Goal: Task Accomplishment & Management: Complete application form

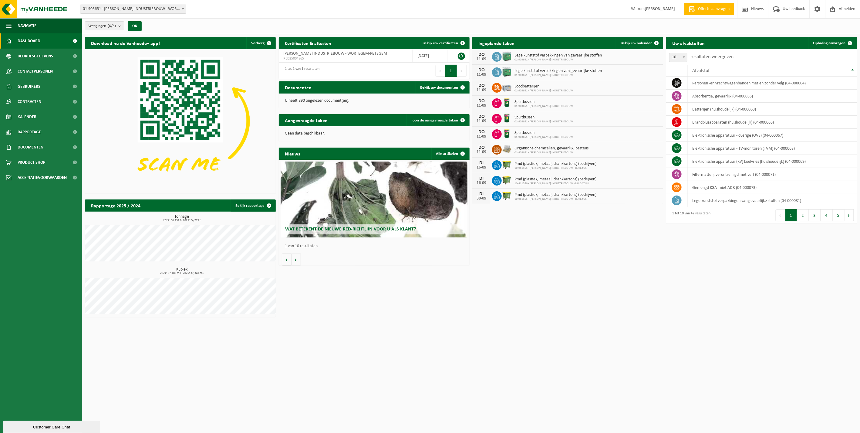
click at [113, 11] on span "01-903651 - [PERSON_NAME] INDUSTRIEBOUW - WORTEGEM-PETEGEM" at bounding box center [133, 9] width 106 height 8
click at [671, 11] on strong "[PERSON_NAME]" at bounding box center [660, 9] width 30 height 5
click at [664, 8] on strong "[PERSON_NAME]" at bounding box center [660, 9] width 30 height 5
click at [23, 11] on img at bounding box center [36, 9] width 73 height 18
click at [258, 373] on html "Vestiging: 01-903651 - WILLY NAESSENS INDUSTRIEBOUW - WORTEGEM-PETEGEM 10-91798…" at bounding box center [430, 216] width 860 height 433
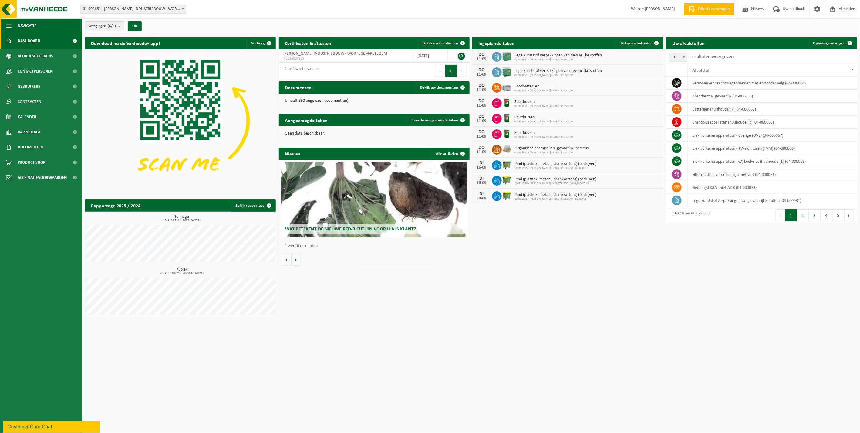
click at [23, 25] on span "Navigatie" at bounding box center [27, 25] width 19 height 15
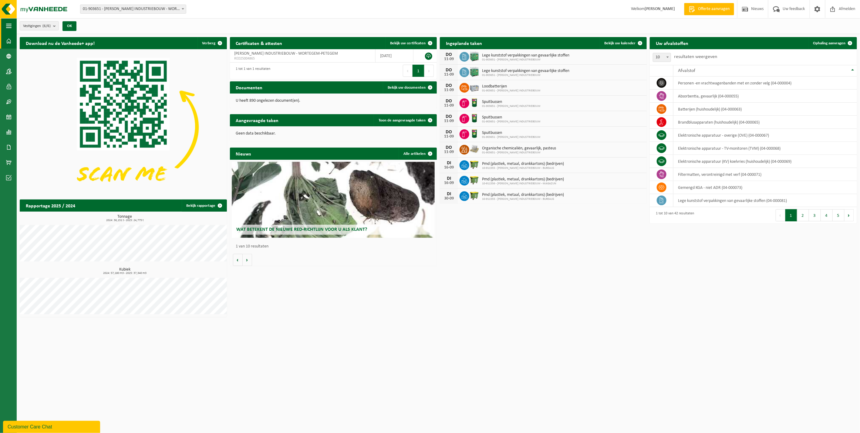
click at [23, 25] on span "Vestigingen (6/6)" at bounding box center [37, 26] width 28 height 9
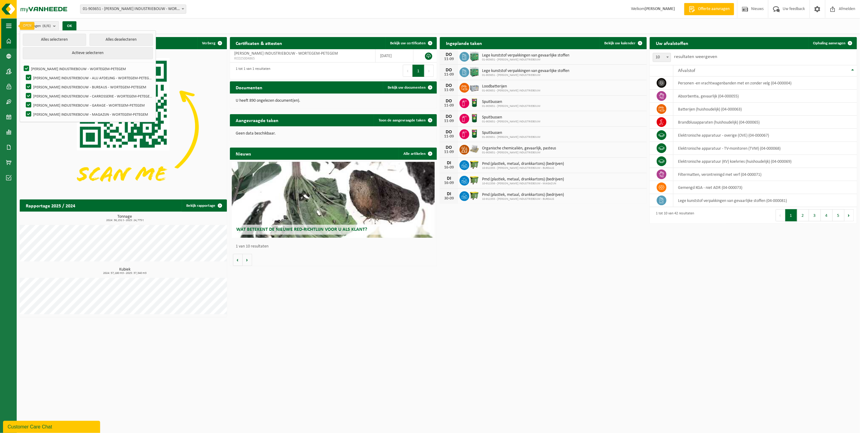
click at [10, 26] on span "button" at bounding box center [8, 25] width 5 height 15
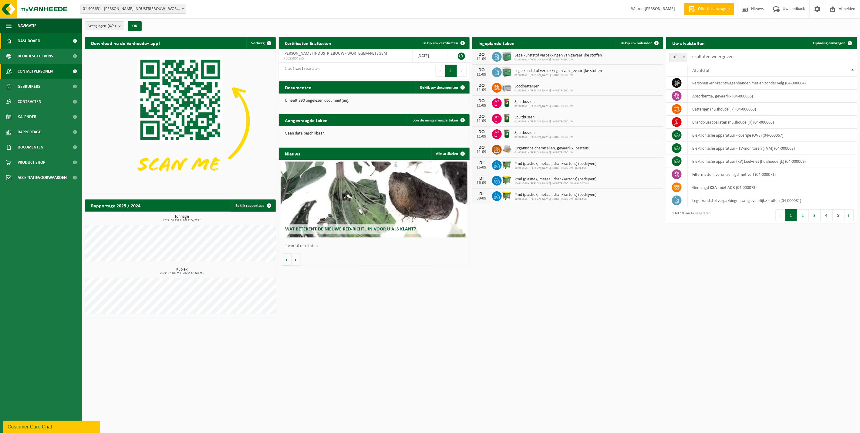
click at [16, 73] on link "Contactpersonen" at bounding box center [41, 71] width 82 height 15
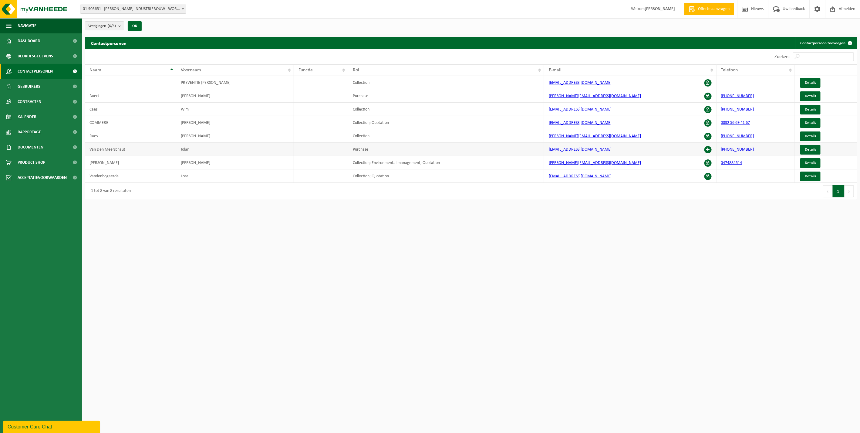
click at [708, 148] on span at bounding box center [707, 149] width 7 height 7
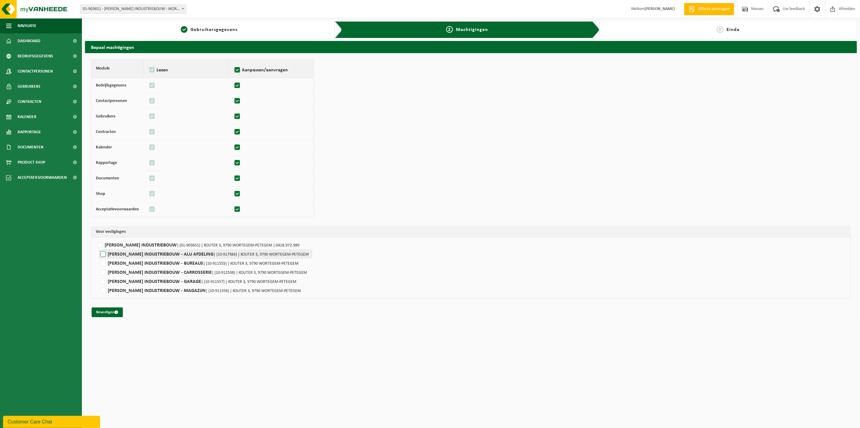
click at [174, 254] on label"] "WILLY NAESSENS INDUSTRIEBOUW - ALU AFDELING | (10-917984) | KOUTER 3, 9790 WORT…" at bounding box center [205, 253] width 213 height 9
click at [174, 254] on input "WILLY NAESSENS INDUSTRIEBOUW - ALU AFDELING | (10-917984) | KOUTER 3, 9790 WORT…" at bounding box center [529, 253] width 860 height 9
checkbox input "true"
click at [143, 244] on label"] "WILLY NAESSENS INDUSTRIEBOUW | (01-903651) | KOUTER 3, 9790 WORTEGEM-PETEGEM | …" at bounding box center [471, 244] width 750 height 9
click at [143, 244] on input "WILLY NAESSENS INDUSTRIEBOUW | (01-903651) | KOUTER 3, 9790 WORTEGEM-PETEGEM | …" at bounding box center [526, 244] width 860 height 9
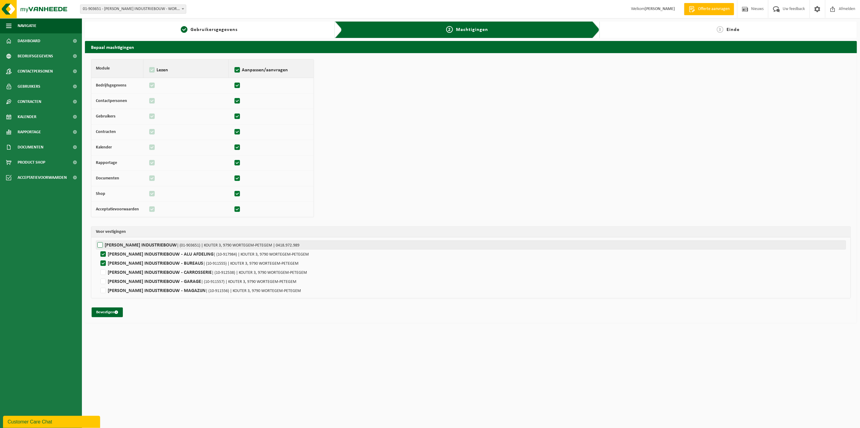
checkbox input "true"
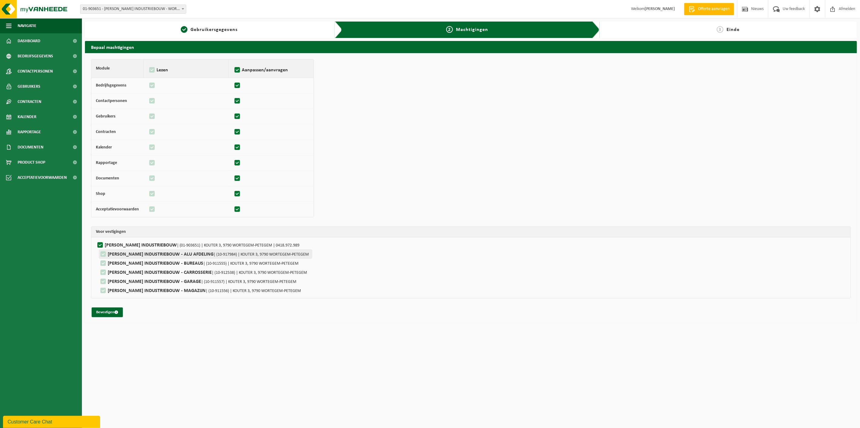
click at [107, 256] on label"] "WILLY NAESSENS INDUSTRIEBOUW - ALU AFDELING | (10-917984) | KOUTER 3, 9790 WORT…" at bounding box center [205, 253] width 213 height 9
click at [110, 250] on label"] "WILLY NAESSENS INDUSTRIEBOUW - ALU AFDELING | (10-917984) | KOUTER 3, 9790 WORT…" at bounding box center [205, 253] width 213 height 9
click at [117, 249] on label"] "WILLY NAESSENS INDUSTRIEBOUW | (01-903651) | KOUTER 3, 9790 WORTEGEM-PETEGEM | …" at bounding box center [471, 244] width 750 height 9
click at [117, 249] on input "WILLY NAESSENS INDUSTRIEBOUW | (01-903651) | KOUTER 3, 9790 WORTEGEM-PETEGEM | …" at bounding box center [526, 244] width 860 height 9
checkbox input "false"
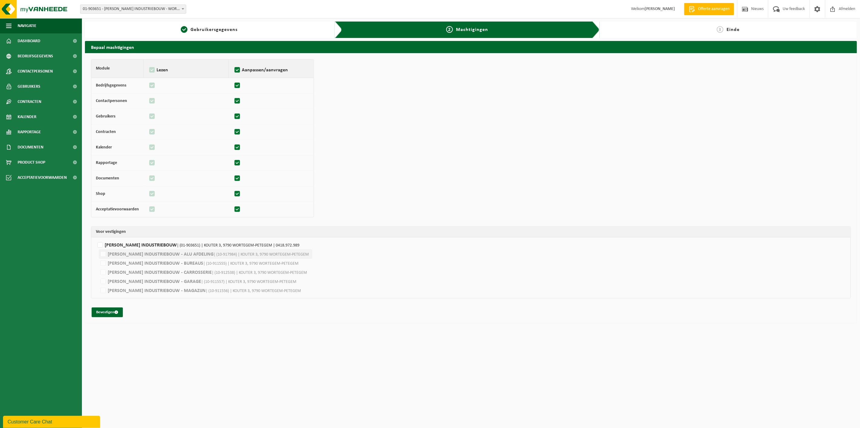
checkbox input "false"
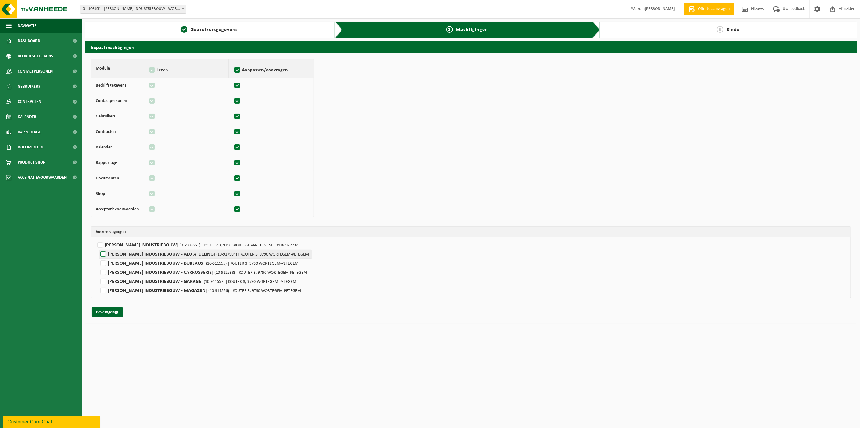
click at [121, 257] on label"] "WILLY NAESSENS INDUSTRIEBOUW - ALU AFDELING | (10-917984) | KOUTER 3, 9790 WORT…" at bounding box center [205, 253] width 213 height 9
click at [121, 257] on input "WILLY NAESSENS INDUSTRIEBOUW - ALU AFDELING | (10-917984) | KOUTER 3, 9790 WORT…" at bounding box center [529, 253] width 860 height 9
checkbox input "true"
click at [100, 317] on button "Bevestigen" at bounding box center [107, 312] width 31 height 10
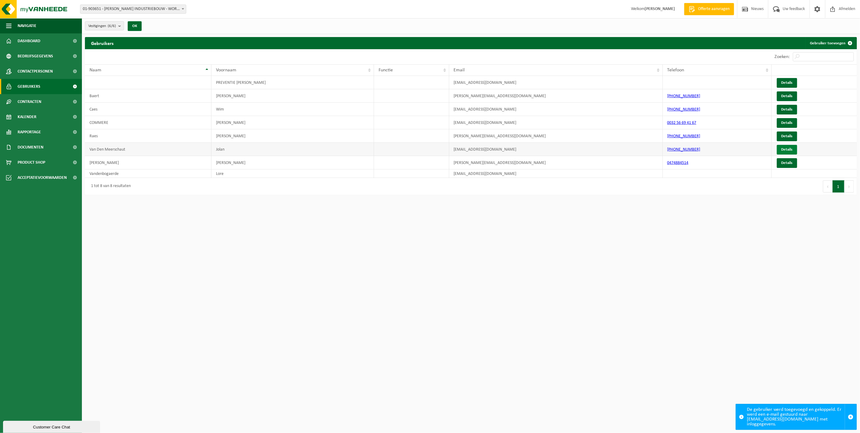
click at [792, 149] on link "Details" at bounding box center [787, 150] width 20 height 10
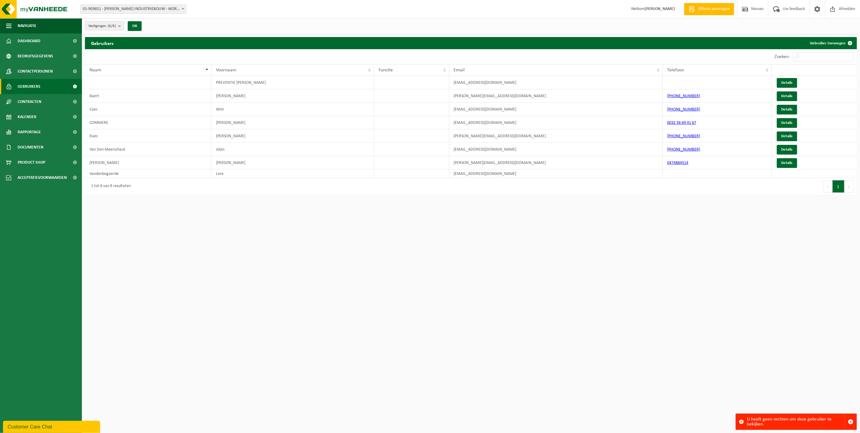
click at [404, 190] on div "1 tot 8 van 8 resultaten" at bounding box center [278, 186] width 386 height 17
click at [406, 187] on div "1 tot 8 van 8 resultaten" at bounding box center [278, 186] width 386 height 17
click at [782, 153] on link "Details" at bounding box center [787, 150] width 20 height 10
click at [158, 155] on td "Van Den Meerschaut" at bounding box center [148, 149] width 126 height 13
click at [781, 155] on td "Details" at bounding box center [814, 149] width 85 height 13
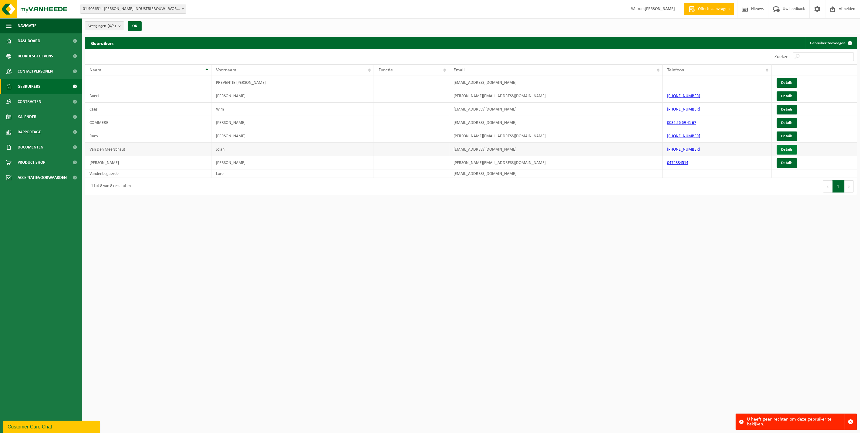
click at [784, 151] on link "Details" at bounding box center [787, 150] width 20 height 10
